Goal: Information Seeking & Learning: Learn about a topic

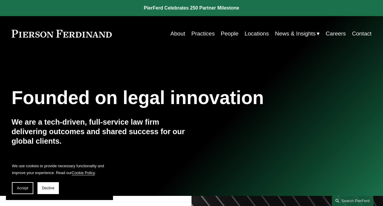
click at [228, 33] on link "People" at bounding box center [230, 33] width 18 height 11
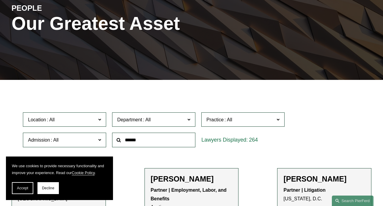
scroll to position [83, 0]
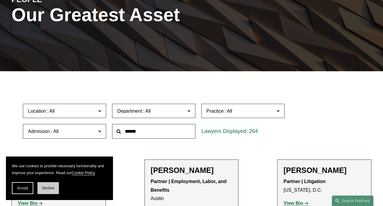
click at [47, 186] on span "Decline" at bounding box center [48, 188] width 12 height 4
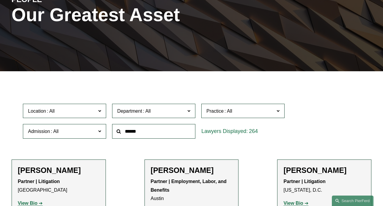
click at [100, 110] on span at bounding box center [99, 111] width 3 height 8
click at [0, 0] on link "[GEOGRAPHIC_DATA]" at bounding box center [0, 0] width 0 height 0
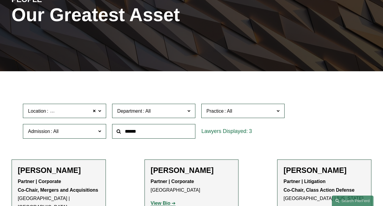
click at [301, 176] on div "[PERSON_NAME] Partner | Litigation Co-Chair, Class Action Defense [GEOGRAPHIC_D…" at bounding box center [325, 192] width 82 height 55
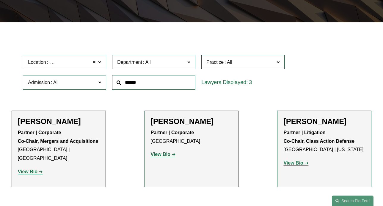
scroll to position [140, 0]
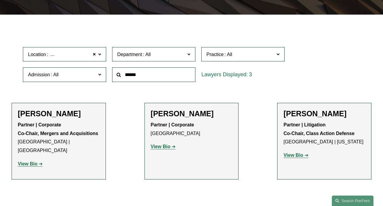
click at [291, 154] on strong "View Bio" at bounding box center [294, 154] width 20 height 5
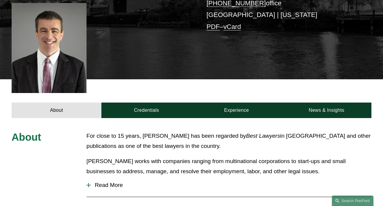
scroll to position [139, 0]
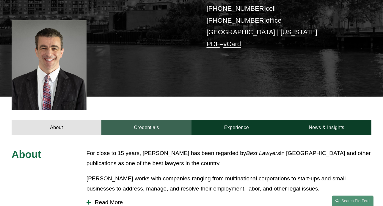
click at [146, 120] on link "Credentials" at bounding box center [146, 127] width 90 height 15
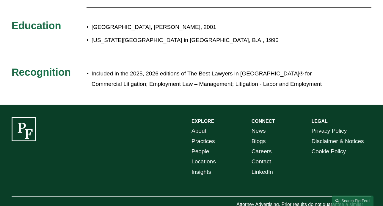
scroll to position [0, 0]
